Goal: Complete application form

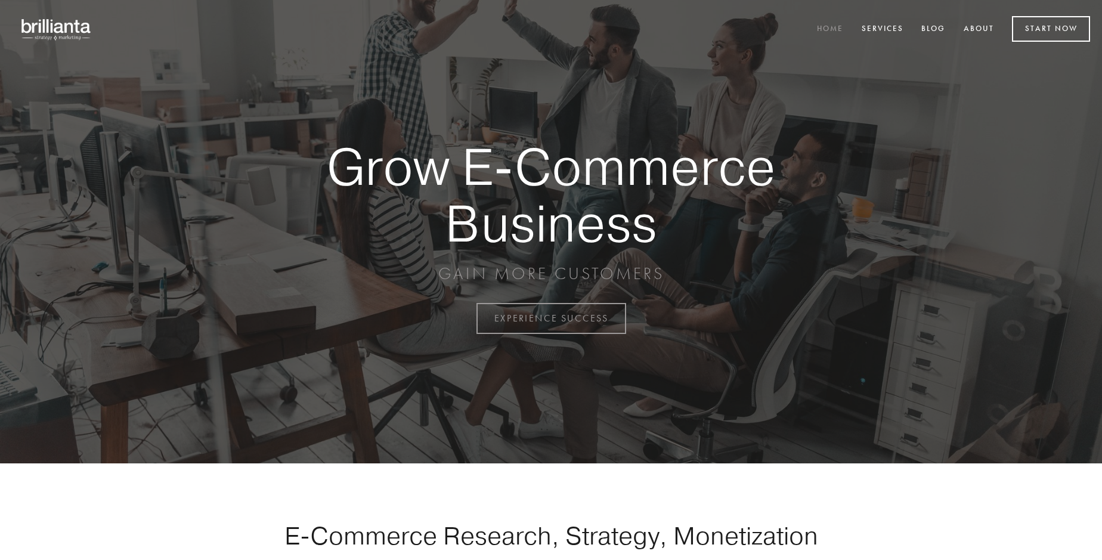
scroll to position [3126, 0]
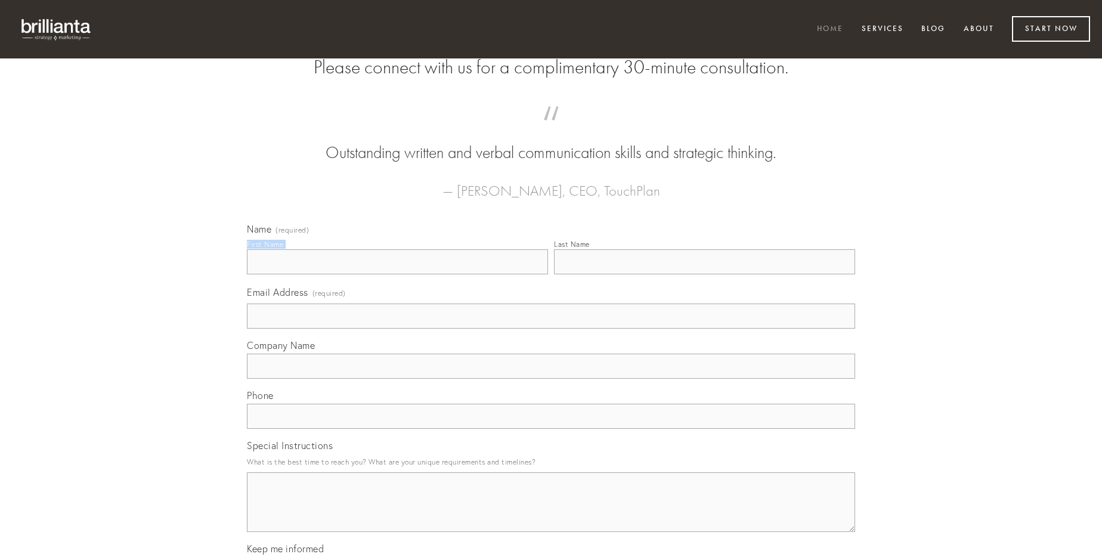
type input "[PERSON_NAME]"
click at [704, 274] on input "Last Name" at bounding box center [704, 261] width 301 height 25
type input "[PERSON_NAME]"
click at [551, 329] on input "Email Address (required)" at bounding box center [551, 316] width 608 height 25
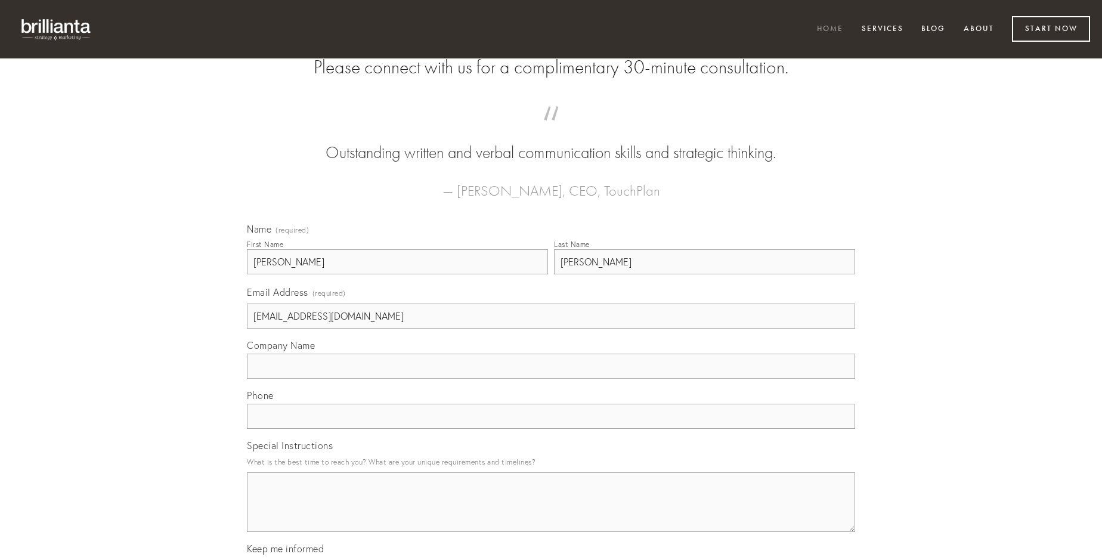
type input "[EMAIL_ADDRESS][DOMAIN_NAME]"
click at [551, 379] on input "Company Name" at bounding box center [551, 366] width 608 height 25
type input "civis"
click at [551, 429] on input "text" at bounding box center [551, 416] width 608 height 25
click at [551, 513] on textarea "Special Instructions" at bounding box center [551, 502] width 608 height 60
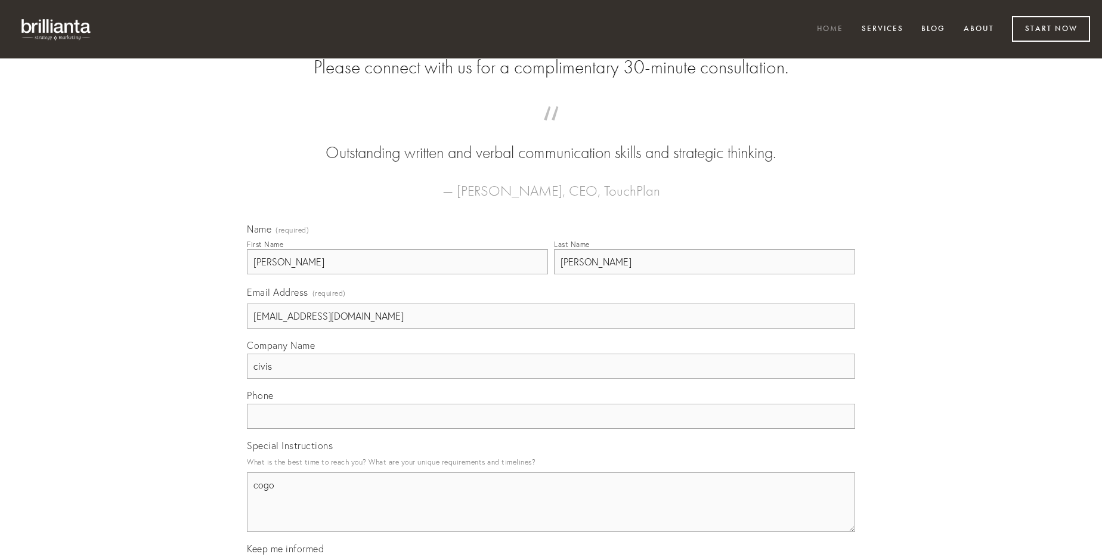
type textarea "cogo"
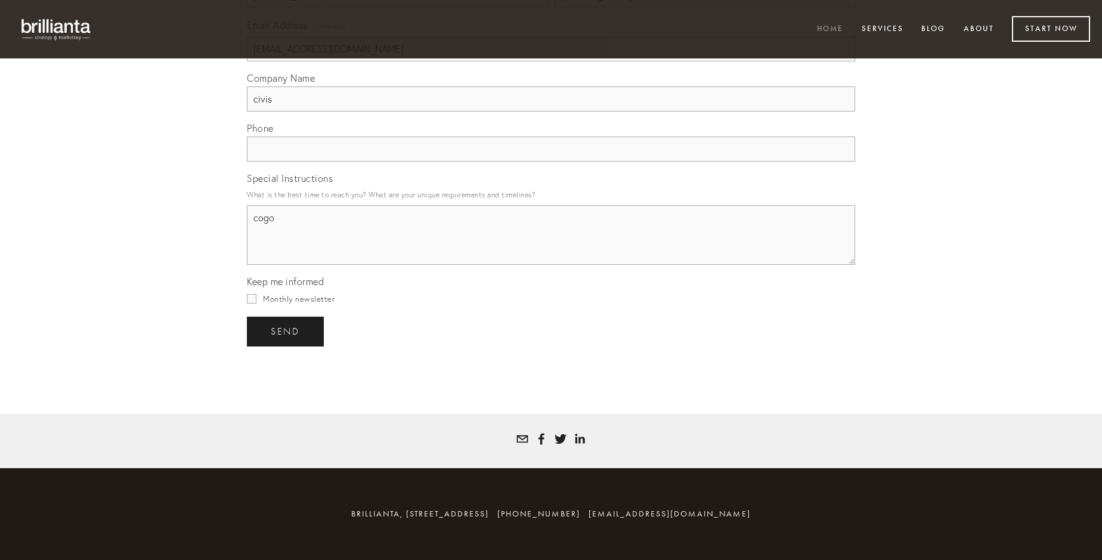
click at [286, 331] on span "send" at bounding box center [285, 331] width 29 height 11
